Goal: Task Accomplishment & Management: Use online tool/utility

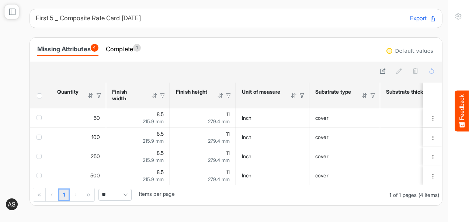
click at [14, 11] on icon at bounding box center [11, 11] width 7 height 7
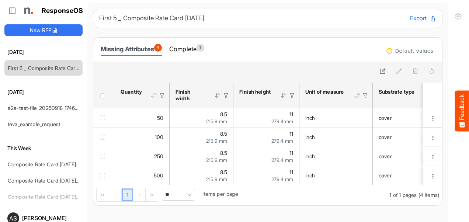
click at [27, 13] on img at bounding box center [27, 10] width 15 height 15
click at [47, 30] on button "New RFP" at bounding box center [43, 30] width 78 height 12
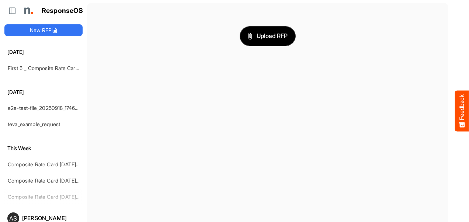
click at [269, 42] on button "Upload RFP" at bounding box center [267, 36] width 55 height 19
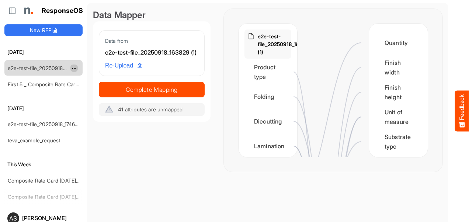
click at [72, 69] on span "dropdownbutton" at bounding box center [74, 68] width 4 height 5
click at [13, 11] on icon at bounding box center [11, 10] width 7 height 7
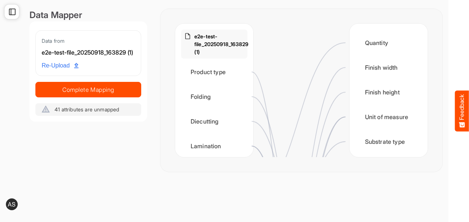
click at [13, 11] on icon at bounding box center [11, 11] width 7 height 7
